Goal: Use online tool/utility: Utilize a website feature to perform a specific function

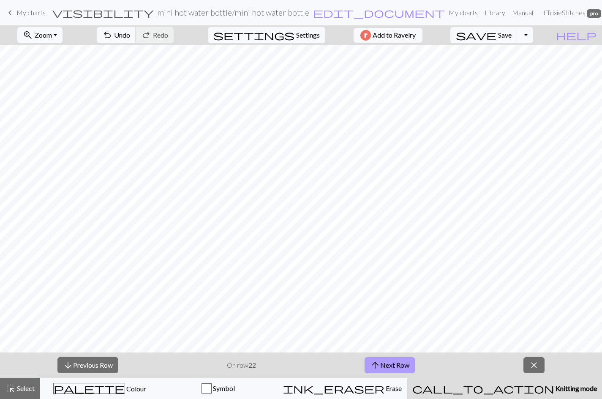
click at [393, 365] on button "arrow_upward Next Row" at bounding box center [390, 365] width 50 height 16
click at [392, 359] on button "arrow_upward Next Row" at bounding box center [390, 365] width 50 height 16
click at [393, 365] on button "arrow_upward Next Row" at bounding box center [390, 365] width 50 height 16
click at [390, 366] on button "arrow_upward Next Row" at bounding box center [390, 365] width 50 height 16
click at [512, 32] on span "Save" at bounding box center [505, 35] width 14 height 8
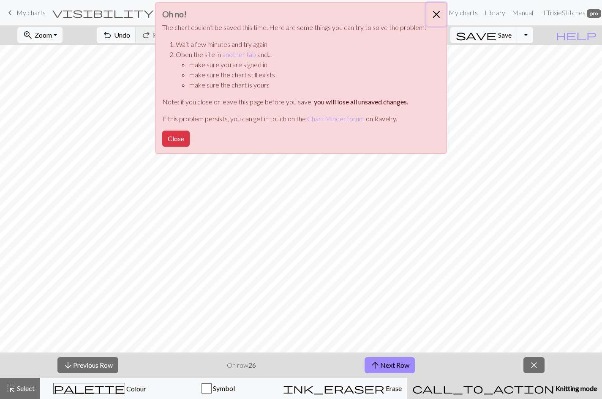
click at [434, 13] on button "Close" at bounding box center [436, 15] width 20 height 24
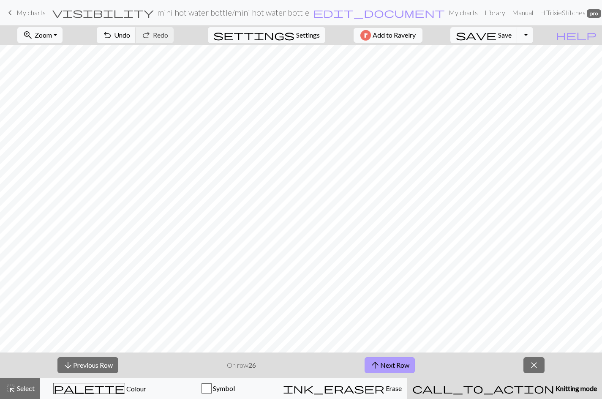
click at [391, 360] on button "arrow_upward Next Row" at bounding box center [390, 365] width 50 height 16
click at [389, 362] on button "arrow_upward Next Row" at bounding box center [390, 365] width 50 height 16
click at [386, 363] on button "arrow_upward Next Row" at bounding box center [390, 365] width 50 height 16
click at [380, 360] on span "arrow_upward" at bounding box center [375, 365] width 10 height 12
